Goal: Task Accomplishment & Management: Use online tool/utility

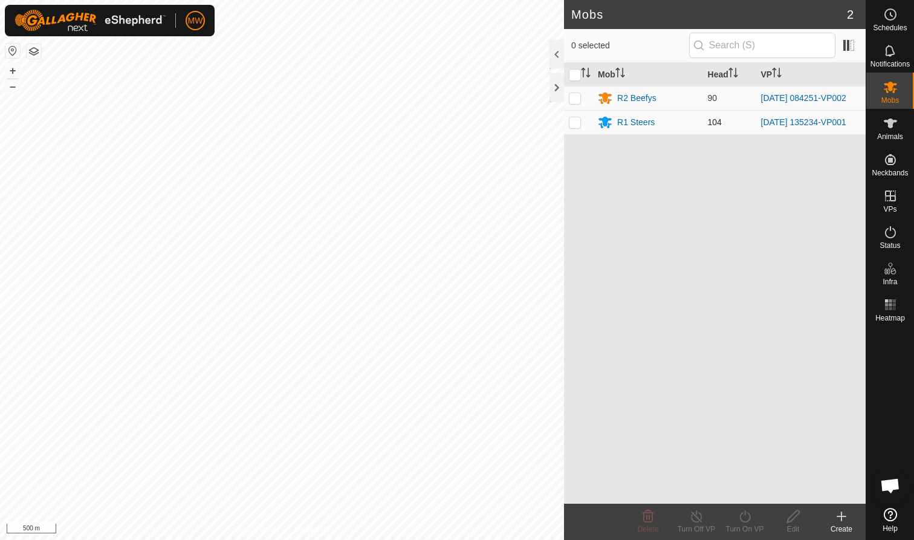
click at [483, 126] on p-checkbox at bounding box center [575, 122] width 12 height 10
checkbox input "true"
click at [483, 331] on icon at bounding box center [744, 516] width 11 height 12
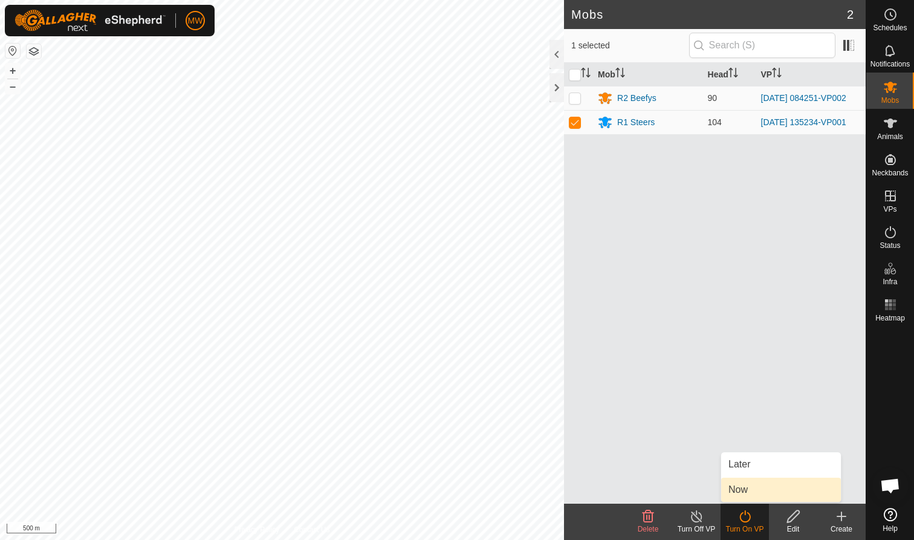
click at [483, 331] on link "Now" at bounding box center [781, 489] width 120 height 24
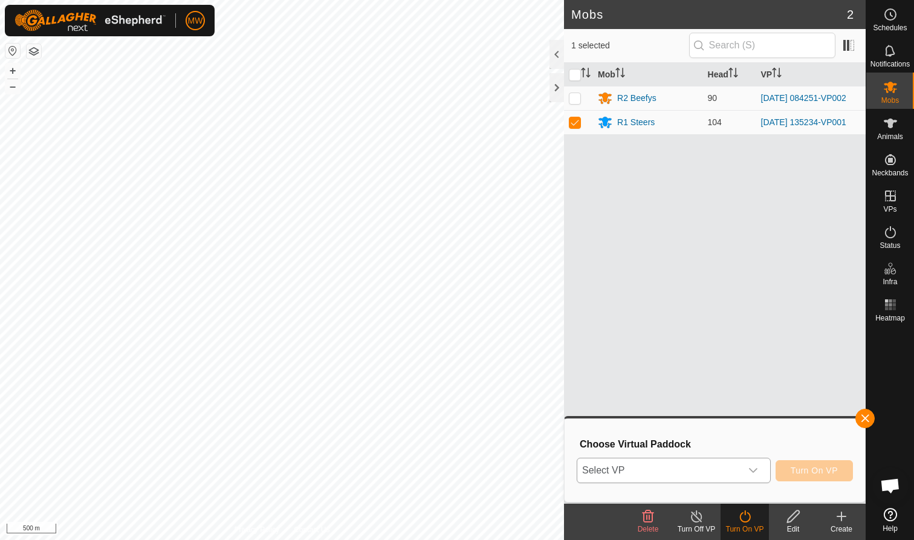
click at [483, 331] on icon "dropdown trigger" at bounding box center [753, 470] width 10 height 10
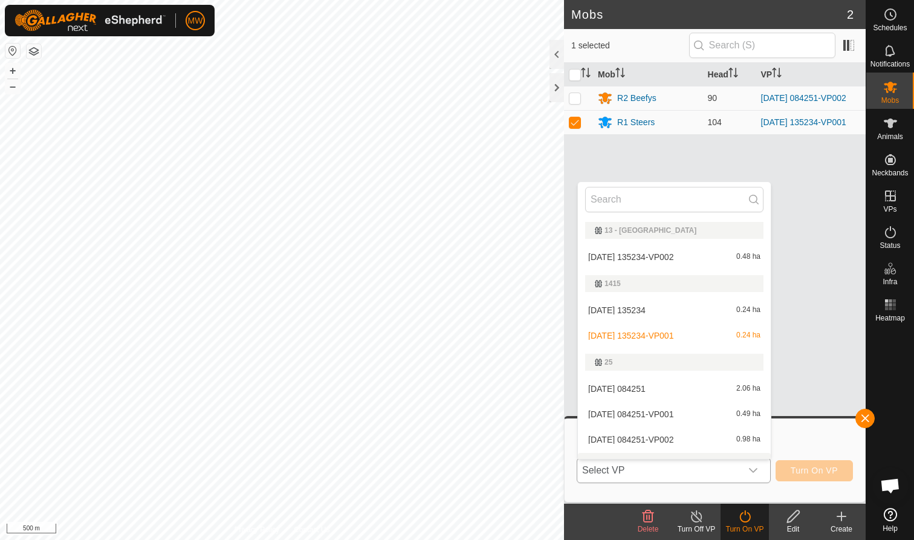
scroll to position [18, 0]
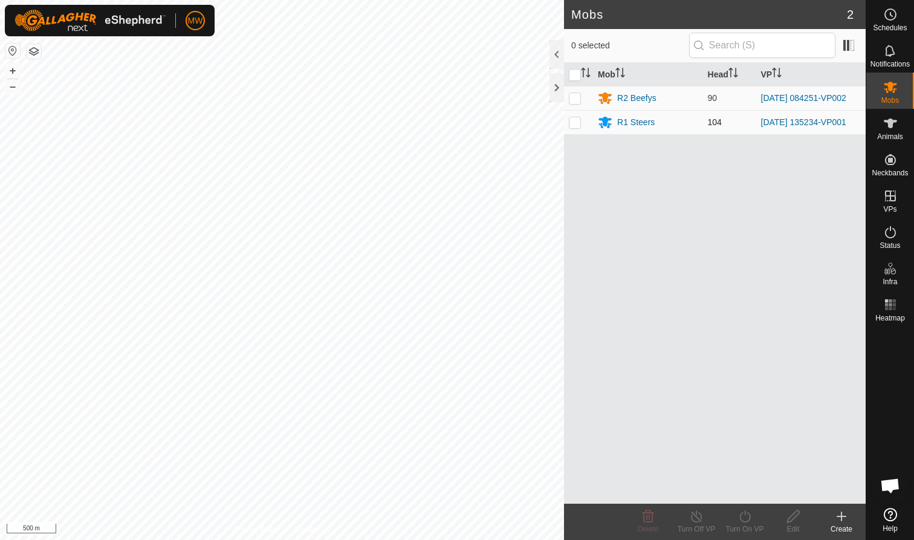
click at [483, 126] on p-checkbox at bounding box center [575, 122] width 12 height 10
checkbox input "true"
click at [483, 331] on icon at bounding box center [744, 516] width 15 height 15
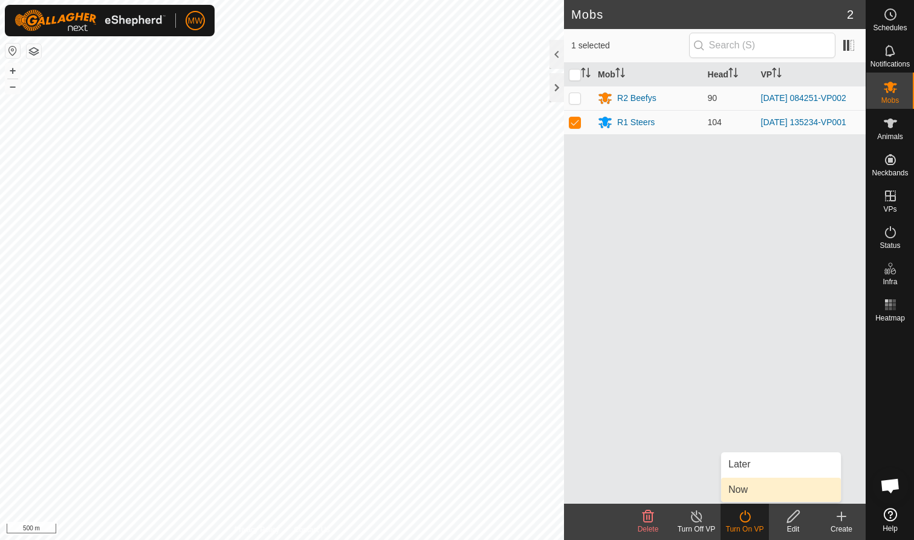
click at [483, 331] on link "Now" at bounding box center [781, 489] width 120 height 24
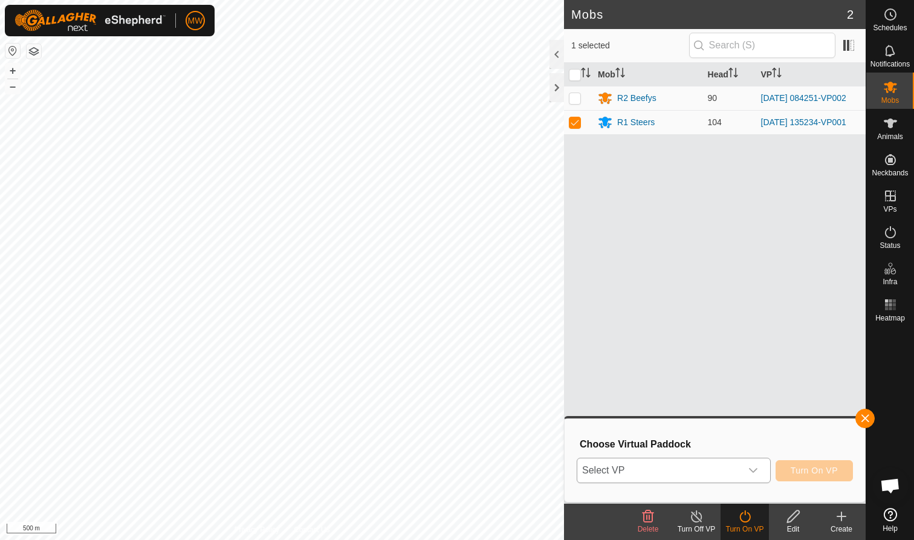
click at [483, 331] on icon "dropdown trigger" at bounding box center [753, 470] width 10 height 10
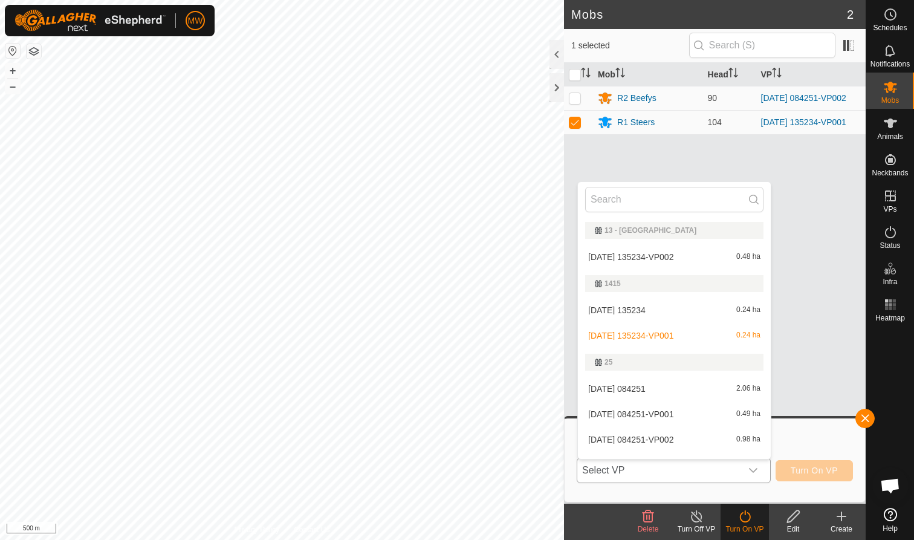
scroll to position [18, 0]
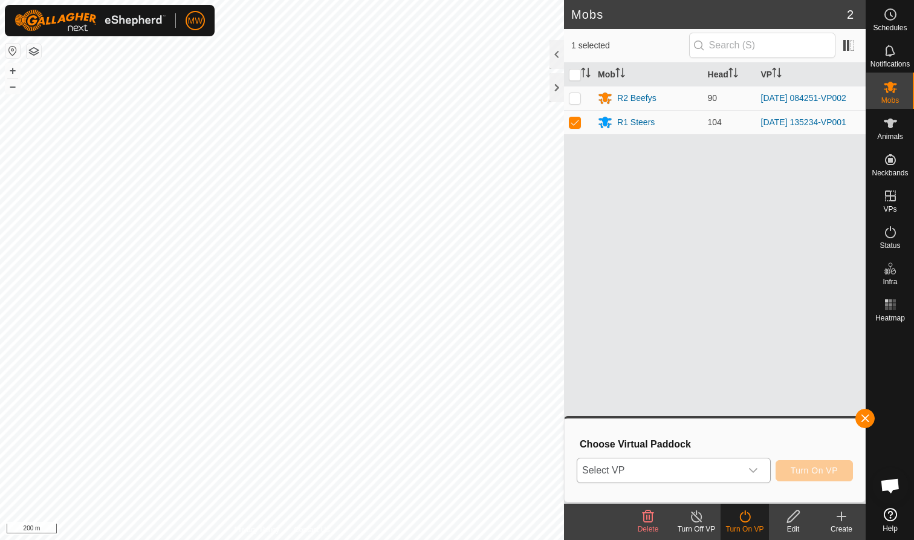
click at [483, 331] on icon "dropdown trigger" at bounding box center [753, 470] width 10 height 10
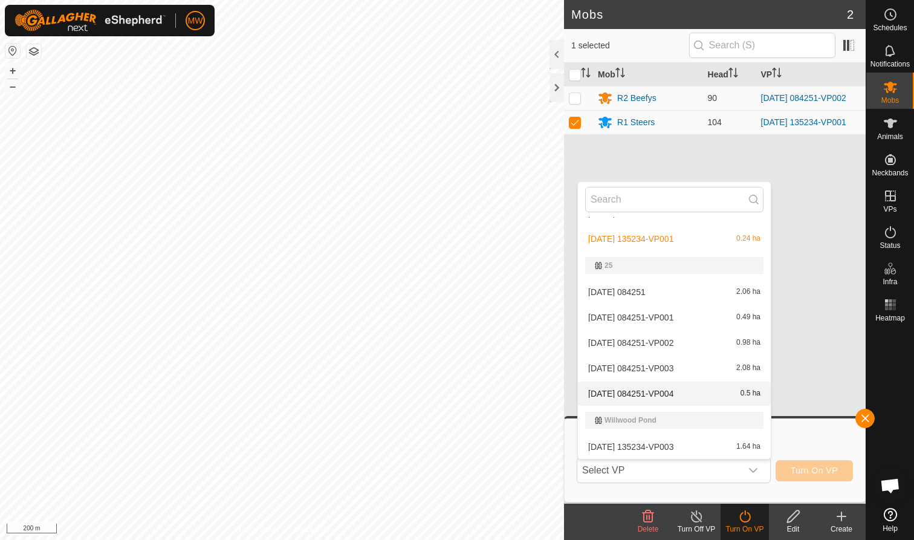
scroll to position [97, 0]
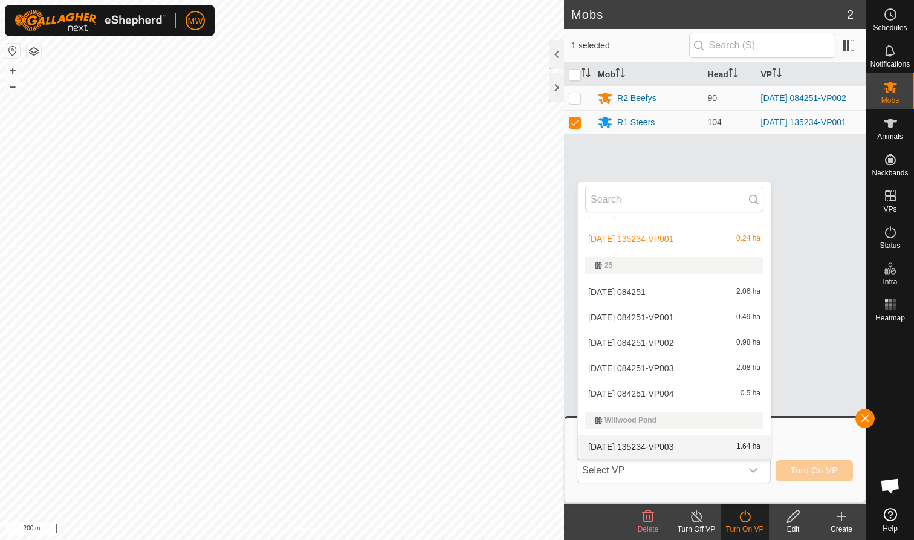
click at [483, 331] on span "2025-09-12 135234-VP003" at bounding box center [630, 446] width 85 height 8
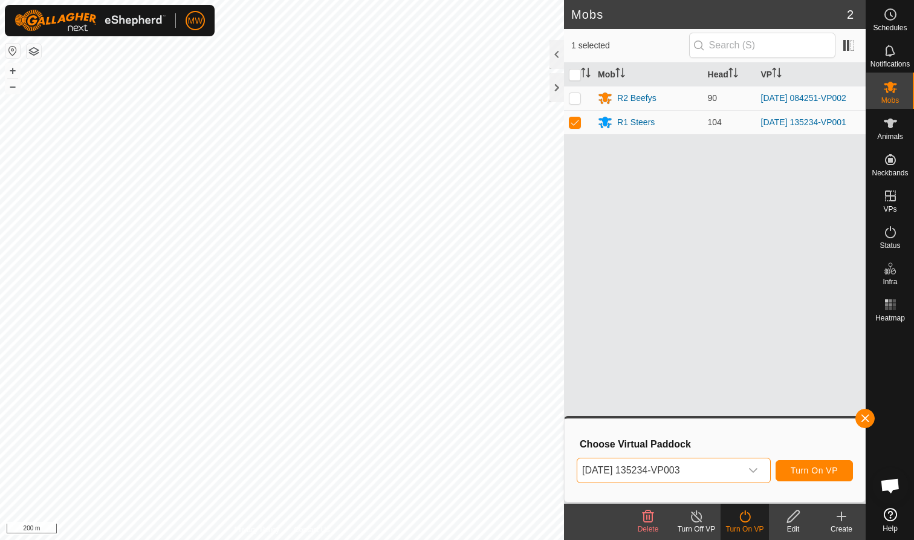
click at [483, 331] on span "Turn On VP" at bounding box center [814, 470] width 47 height 10
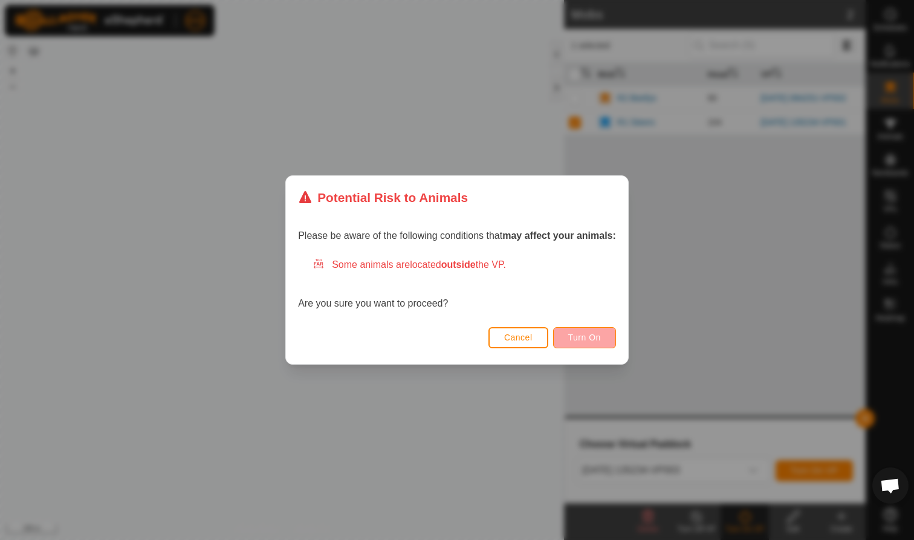
click at [483, 331] on span "Turn On" at bounding box center [584, 337] width 33 height 10
